Goal: Task Accomplishment & Management: Complete application form

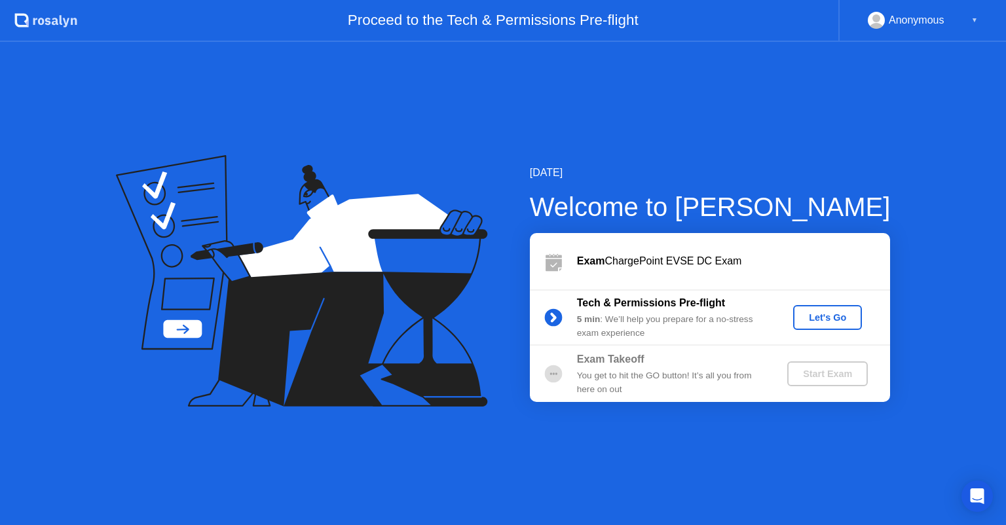
click at [828, 321] on div "Let's Go" at bounding box center [828, 317] width 58 height 10
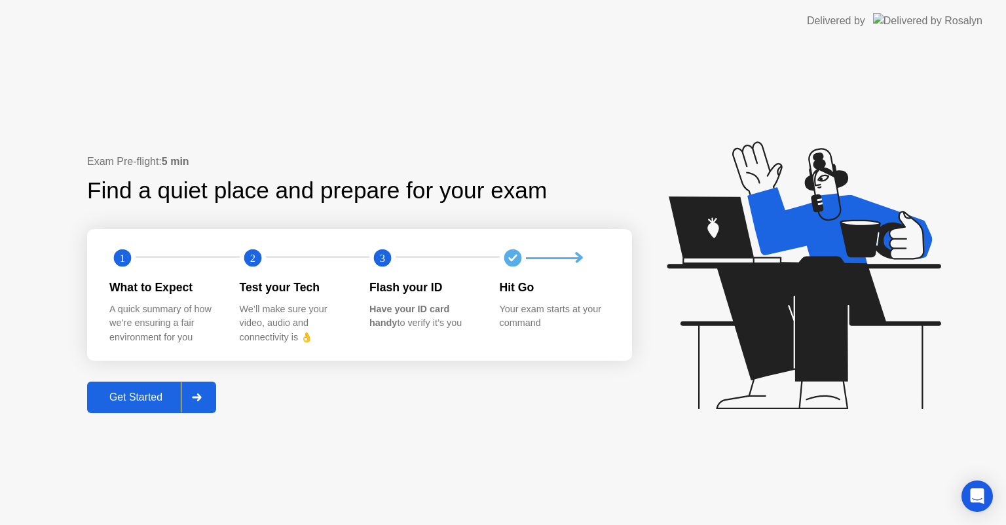
click at [157, 388] on button "Get Started" at bounding box center [151, 397] width 129 height 31
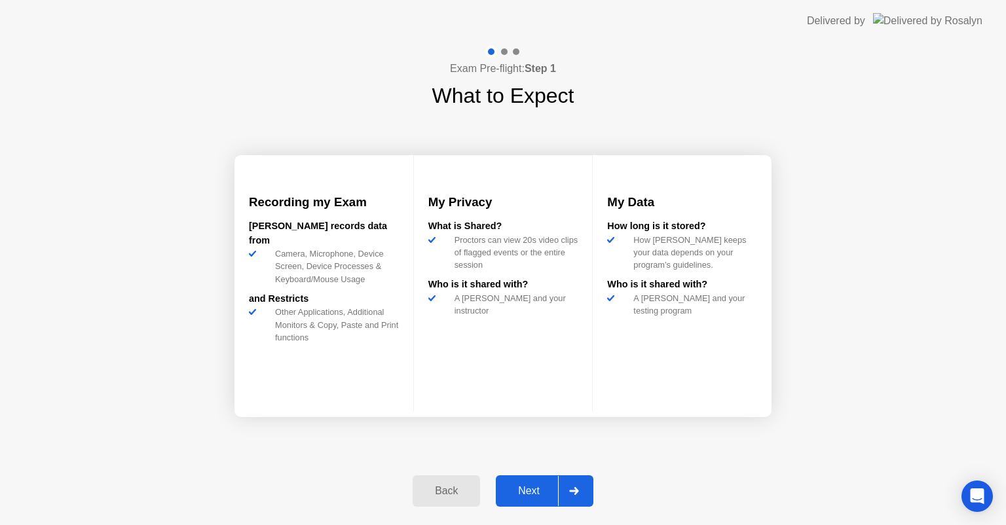
click at [531, 485] on div "Next" at bounding box center [529, 491] width 58 height 12
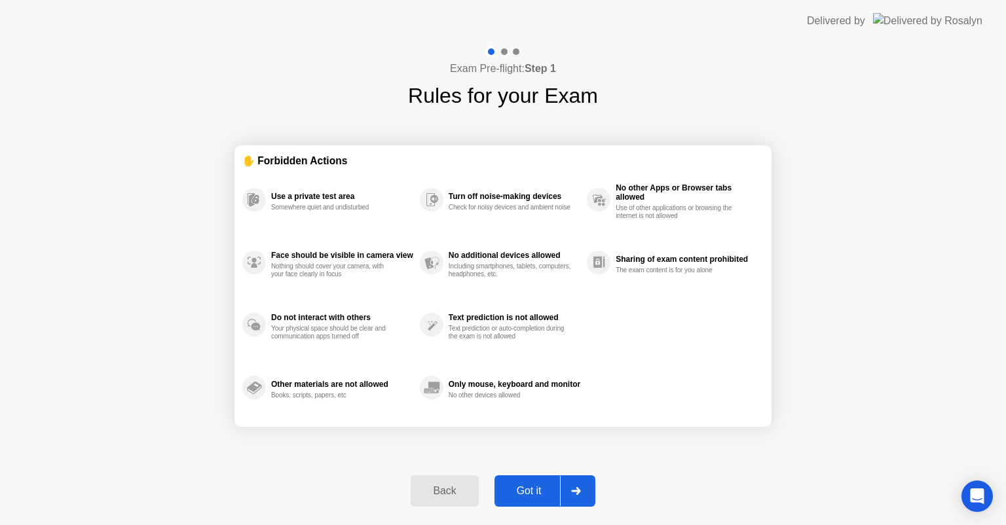
click at [531, 485] on div "Got it" at bounding box center [530, 491] width 62 height 12
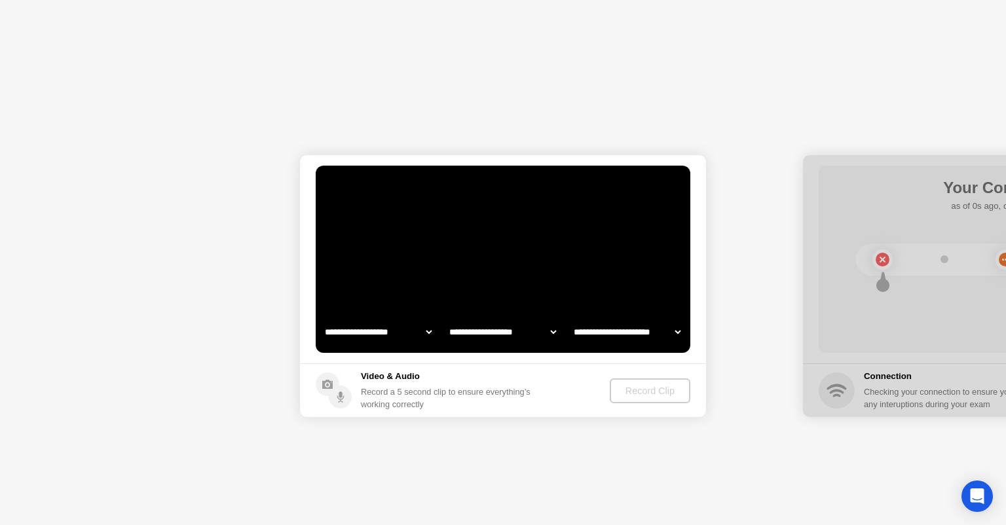
select select "**********"
select select "*******"
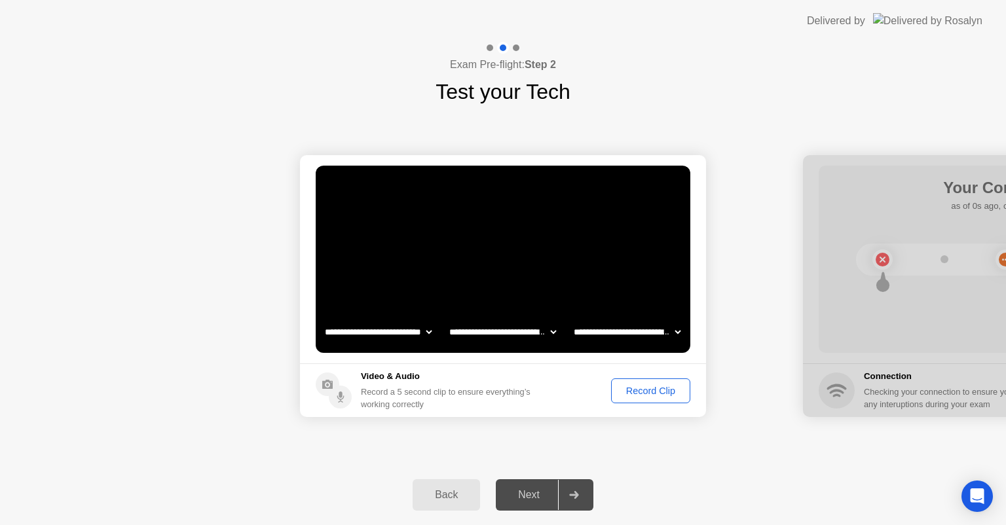
click at [633, 386] on div "Record Clip" at bounding box center [651, 391] width 70 height 10
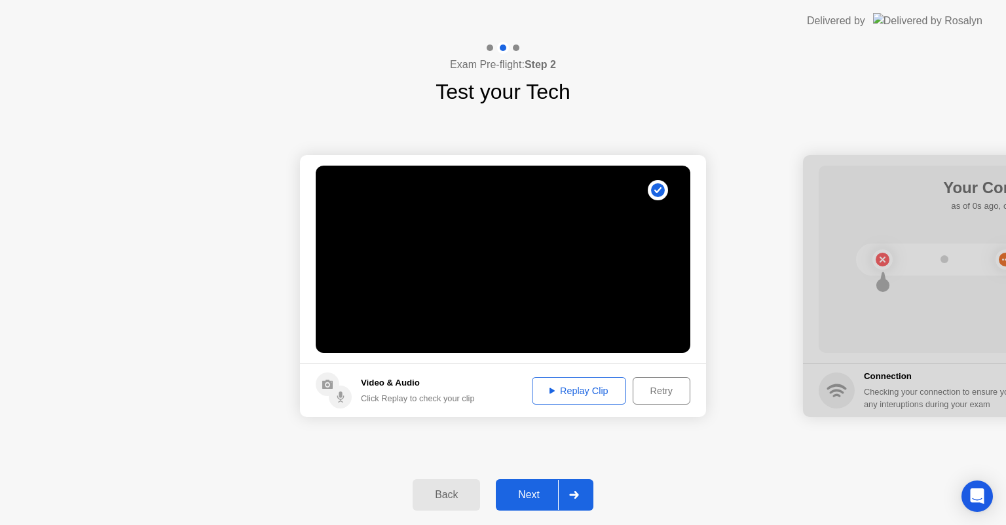
click at [535, 481] on button "Next" at bounding box center [545, 495] width 98 height 31
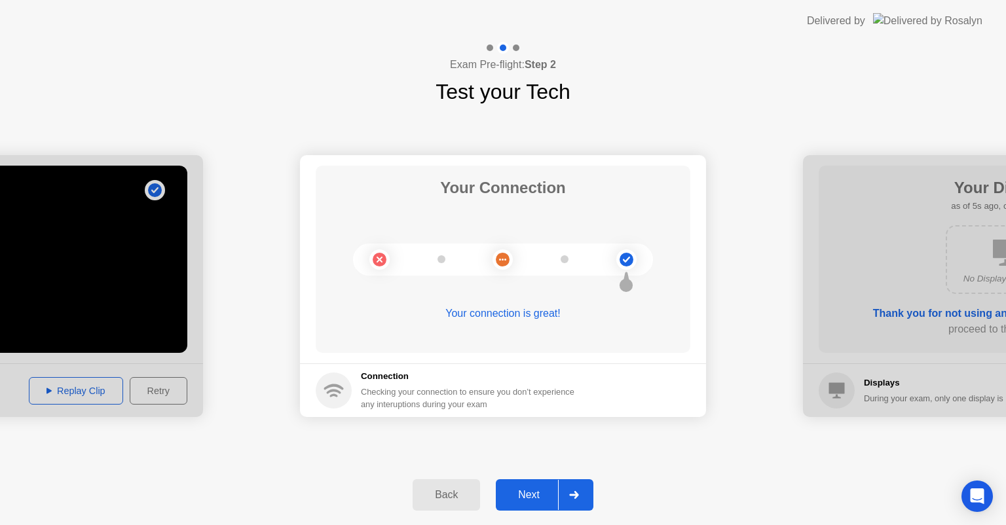
click at [536, 499] on div "Next" at bounding box center [529, 495] width 58 height 12
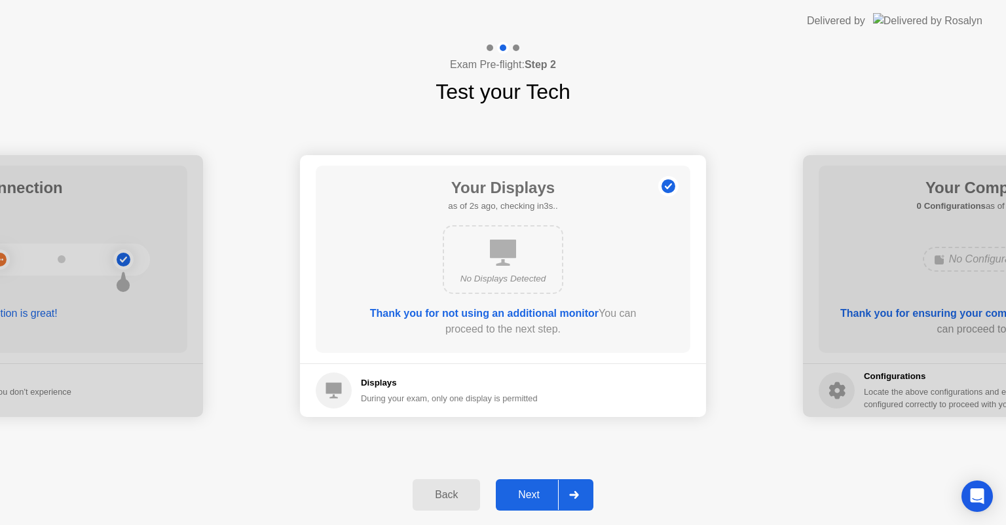
click at [548, 489] on div "Next" at bounding box center [529, 495] width 58 height 12
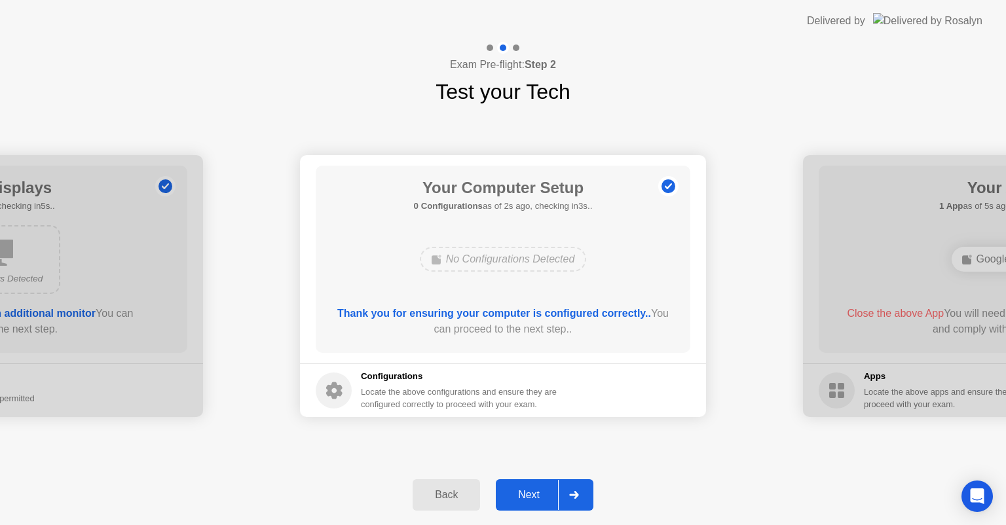
click at [538, 489] on div "Next" at bounding box center [529, 495] width 58 height 12
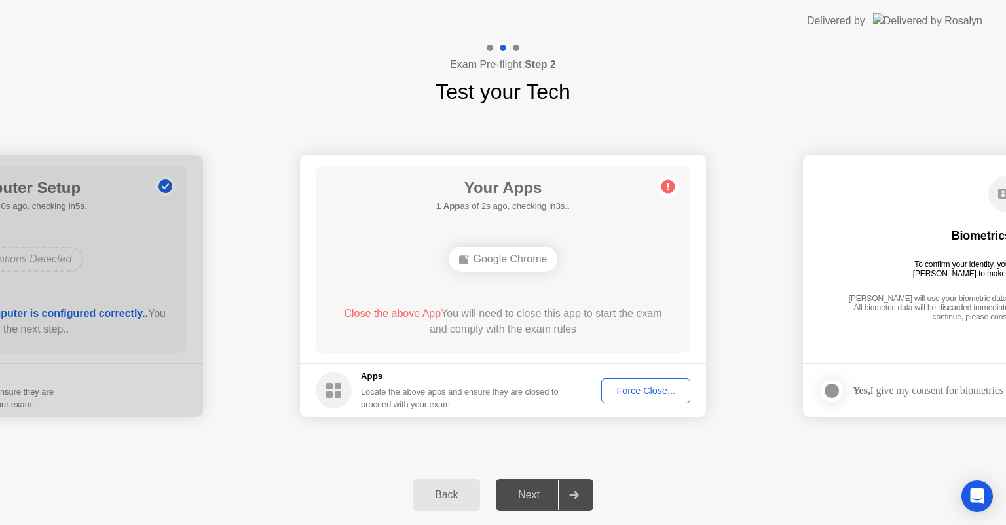
click at [645, 391] on div "Force Close..." at bounding box center [646, 391] width 80 height 10
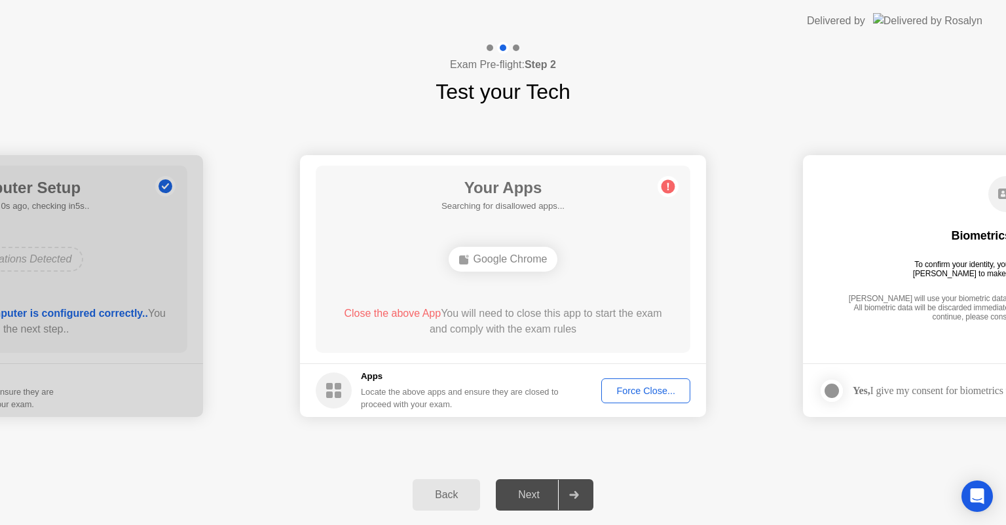
click at [618, 388] on div "Force Close..." at bounding box center [646, 391] width 80 height 10
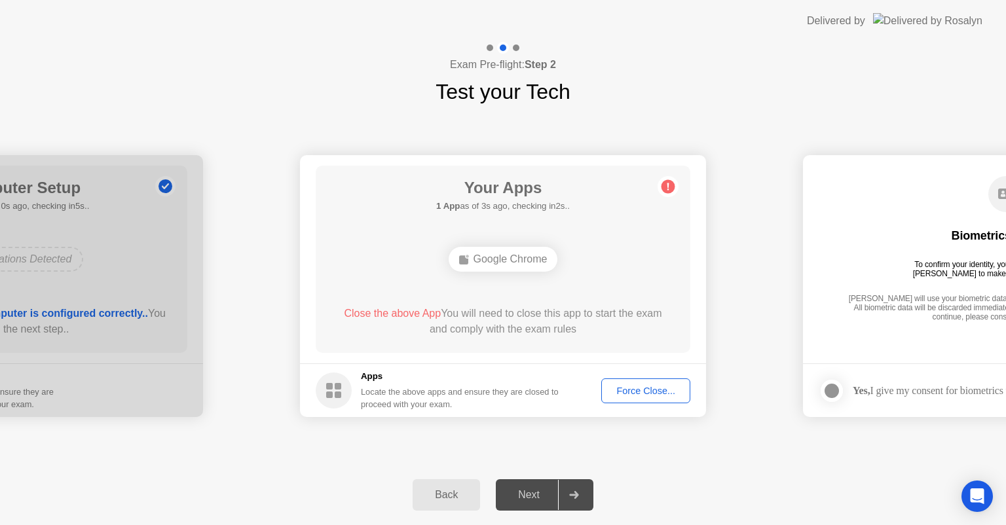
click at [492, 259] on div "Google Chrome" at bounding box center [503, 259] width 109 height 25
click at [400, 313] on span "Close the above App" at bounding box center [392, 313] width 97 height 11
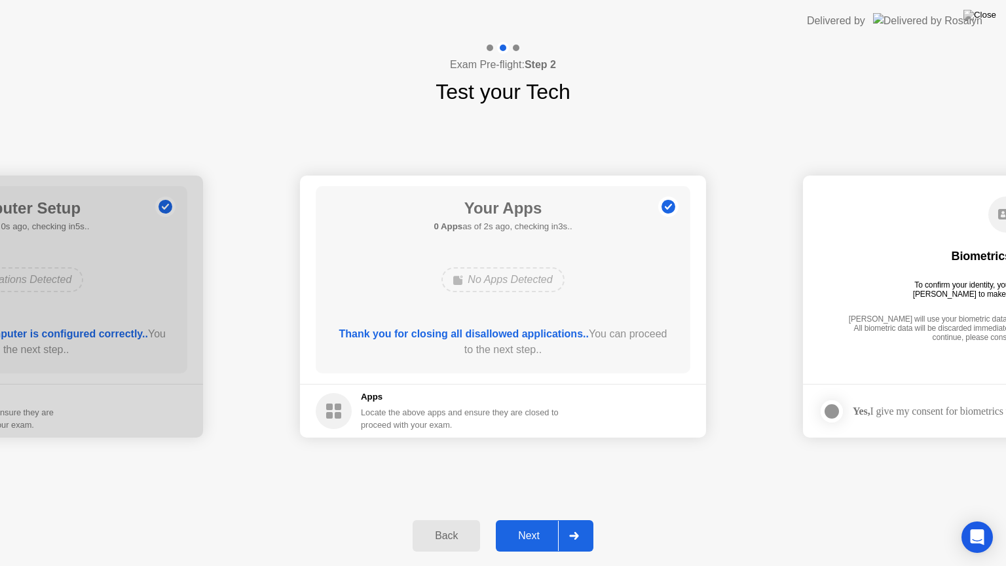
click at [526, 525] on button "Next" at bounding box center [545, 535] width 98 height 31
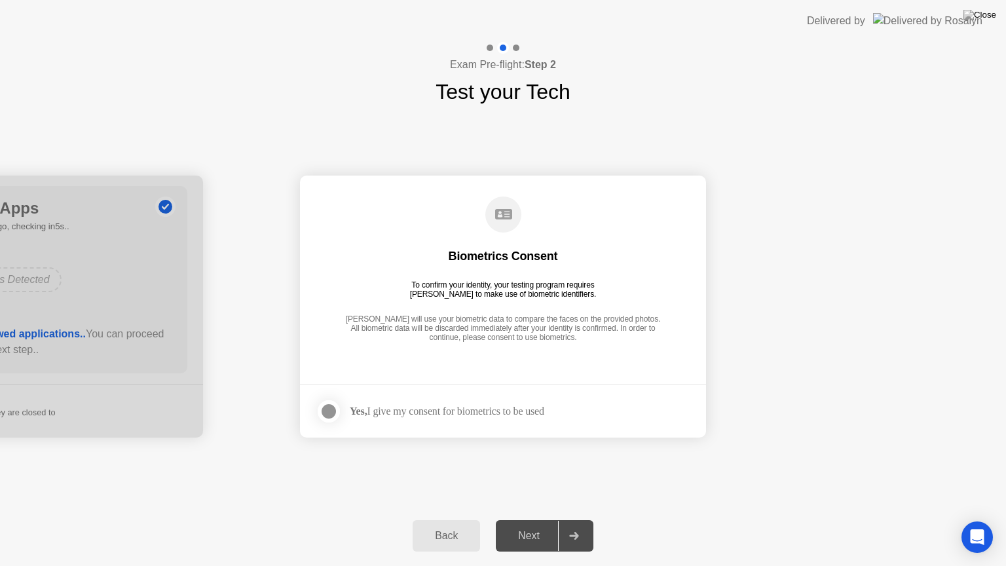
click at [402, 408] on div "Yes, I give my consent for biometrics to be used" at bounding box center [447, 411] width 195 height 12
click at [328, 408] on div at bounding box center [329, 412] width 16 height 16
click at [543, 525] on button "Next" at bounding box center [545, 535] width 98 height 31
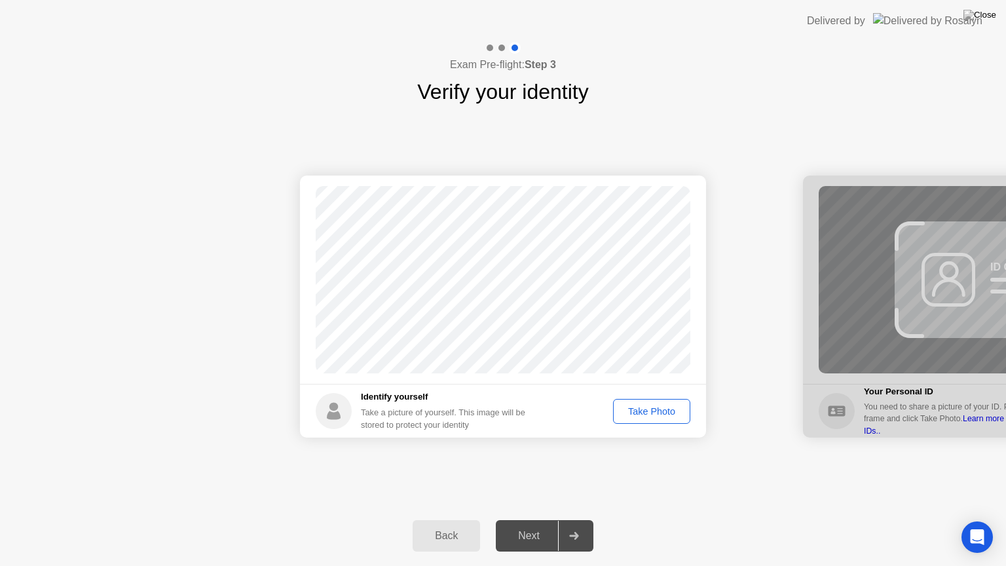
click at [646, 407] on div "Take Photo" at bounding box center [652, 411] width 68 height 10
click at [646, 407] on div "Retake" at bounding box center [660, 411] width 51 height 10
click at [647, 406] on div "Take Photo" at bounding box center [652, 411] width 68 height 10
click at [533, 525] on button "Next" at bounding box center [545, 535] width 98 height 31
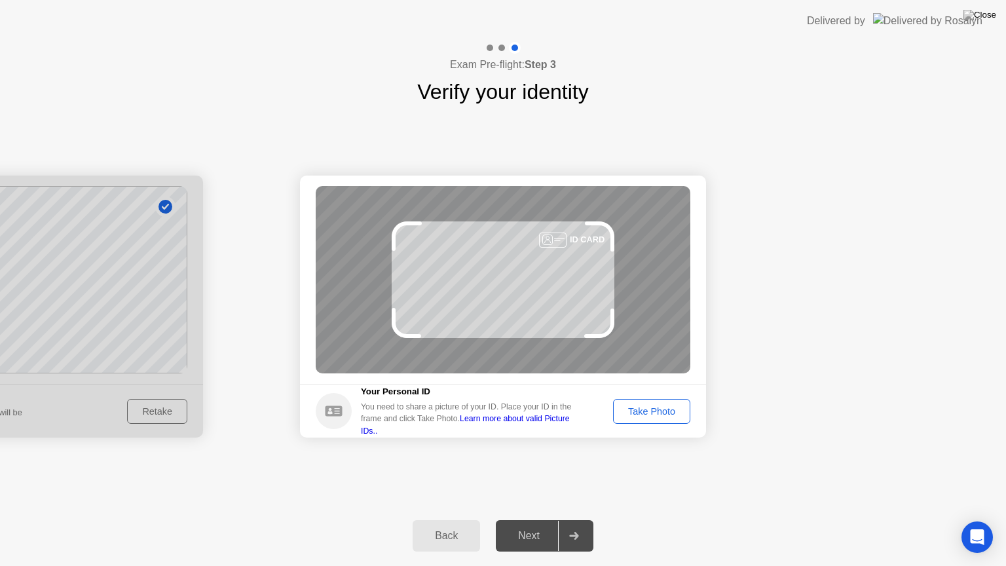
click at [650, 406] on div "Take Photo" at bounding box center [652, 411] width 68 height 10
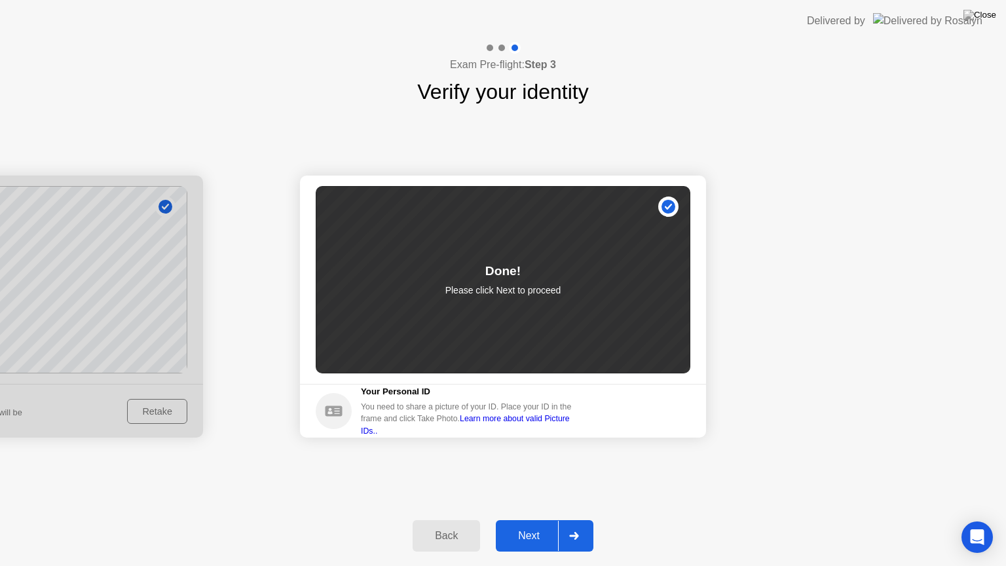
click at [529, 525] on div "Next" at bounding box center [529, 536] width 58 height 12
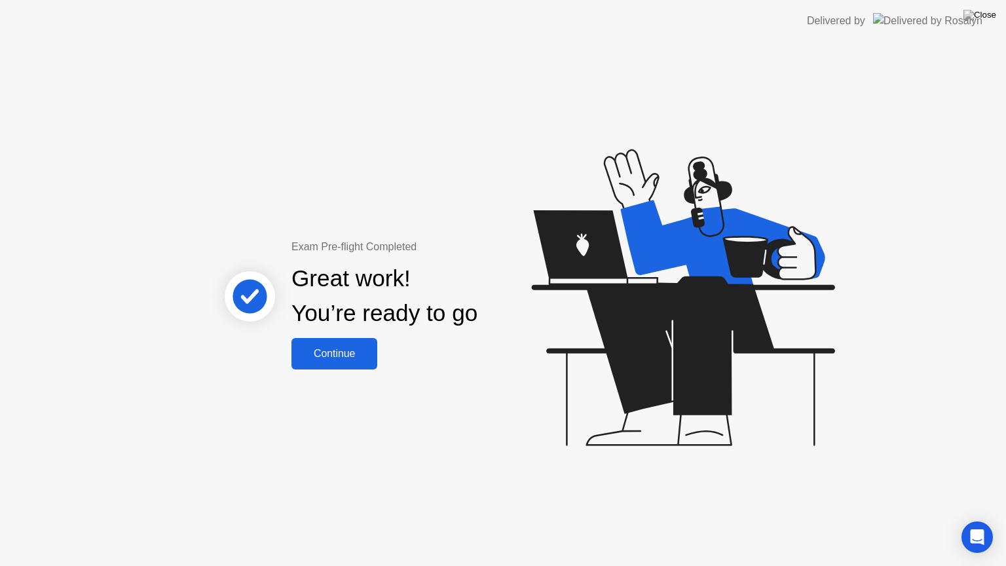
click at [341, 362] on button "Continue" at bounding box center [335, 353] width 86 height 31
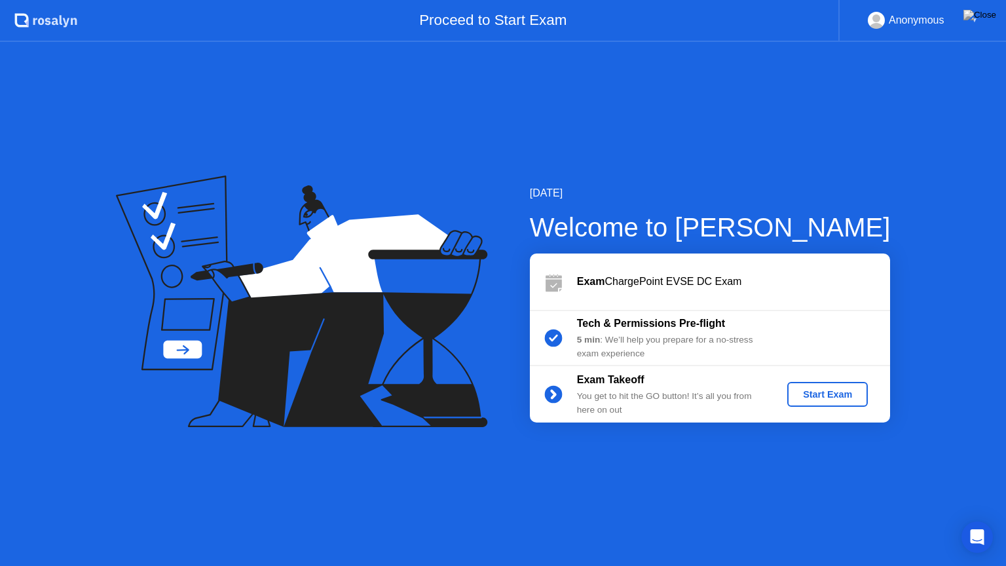
click at [823, 385] on button "Start Exam" at bounding box center [827, 394] width 81 height 25
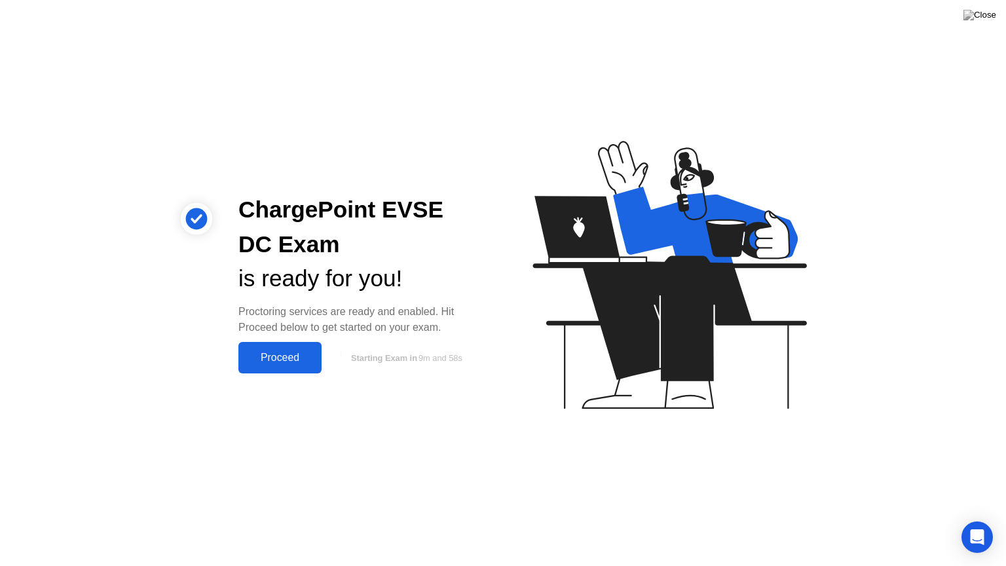
click at [276, 355] on div "Proceed" at bounding box center [279, 358] width 75 height 12
